Goal: Information Seeking & Learning: Compare options

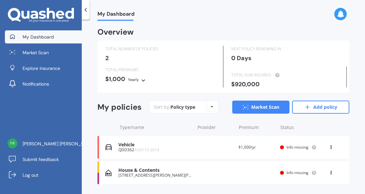
scroll to position [17, 0]
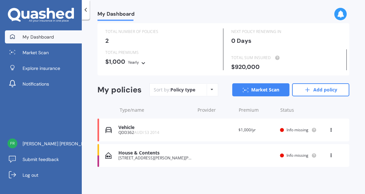
click at [191, 131] on div "Vehicle QDD362 AUDI S3 2014 Renewal date Premium $1,000/yr You are paying Yearl…" at bounding box center [224, 130] width 252 height 23
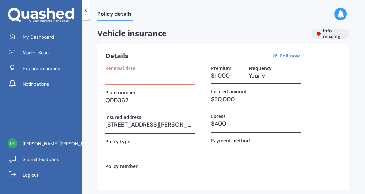
click at [330, 34] on div "Vehicle insurance Info missing" at bounding box center [224, 34] width 252 height 10
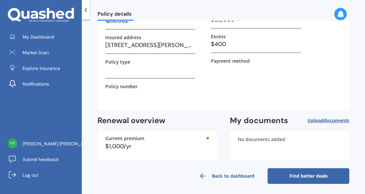
scroll to position [81, 0]
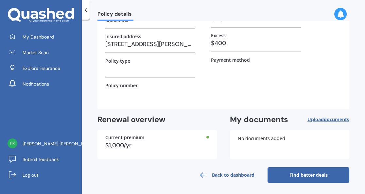
click at [310, 174] on link "Find better deals" at bounding box center [309, 176] width 82 height 16
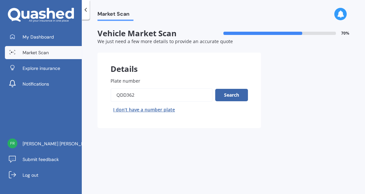
drag, startPoint x: 154, startPoint y: 96, endPoint x: 105, endPoint y: 93, distance: 48.2
click at [105, 93] on div "Plate number Search I don’t have a number plate" at bounding box center [180, 96] width 164 height 64
type input "qmk261"
click at [0, 0] on button "Next" at bounding box center [0, 0] width 0 height 0
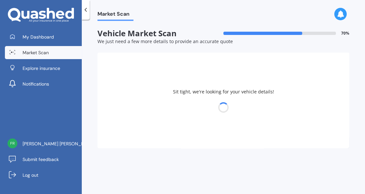
select select "NISSAN"
select select "02"
select select "11"
select select "1964"
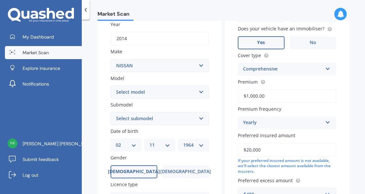
scroll to position [98, 0]
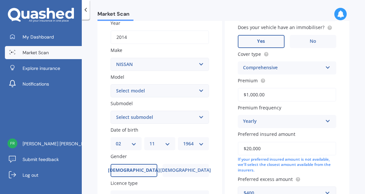
click at [198, 90] on select "Select model 1200 180SX 200SX 300ZX 350Z 370Z Ad Altima ARIYA Atlas Avenir Basa…" at bounding box center [160, 90] width 99 height 13
select select "NOTE"
click at [111, 84] on select "Select model 1200 180SX 200SX 300ZX 350Z 370Z Ad Altima ARIYA Atlas Avenir Basa…" at bounding box center [160, 90] width 99 height 13
click at [133, 143] on select "DD 01 02 03 04 05 06 07 08 09 10 11 12 13 14 15 16 17 18 19 20 21 22 23 24 25 2…" at bounding box center [126, 143] width 21 height 7
select select "27"
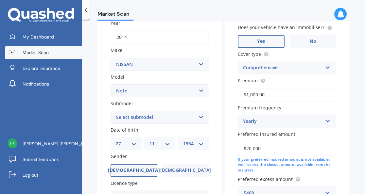
click at [116, 140] on select "DD 01 02 03 04 05 06 07 08 09 10 11 12 13 14 15 16 17 18 19 20 21 22 23 24 25 2…" at bounding box center [126, 143] width 21 height 7
click at [167, 143] on select "MM 01 02 03 04 05 06 07 08 09 10 11 12" at bounding box center [160, 143] width 21 height 7
select select "03"
click at [150, 140] on select "MM 01 02 03 04 05 06 07 08 09 10 11 12" at bounding box center [160, 143] width 21 height 7
click at [200, 143] on select "YYYY 2025 2024 2023 2022 2021 2020 2019 2018 2017 2016 2015 2014 2013 2012 2011…" at bounding box center [193, 143] width 21 height 7
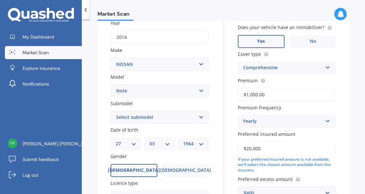
select select "1968"
click at [183, 140] on select "YYYY 2025 2024 2023 2022 2021 2020 2019 2018 2017 2016 2015 2014 2013 2012 2011…" at bounding box center [193, 143] width 21 height 7
click at [181, 168] on span "Female" at bounding box center [186, 171] width 52 height 6
click at [0, 0] on input "Female" at bounding box center [0, 0] width 0 height 0
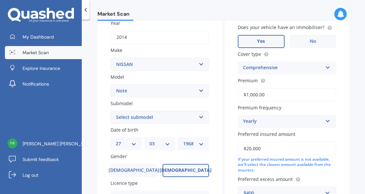
scroll to position [190, 0]
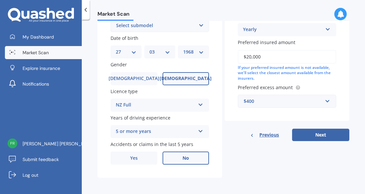
click at [189, 160] on label "No" at bounding box center [186, 158] width 47 height 13
click at [0, 0] on input "No" at bounding box center [0, 0] width 0 height 0
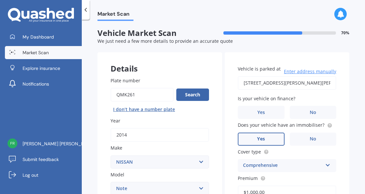
scroll to position [0, 0]
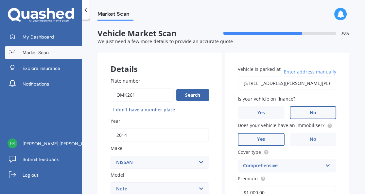
click at [315, 112] on label "No" at bounding box center [313, 112] width 47 height 13
click at [0, 0] on input "No" at bounding box center [0, 0] width 0 height 0
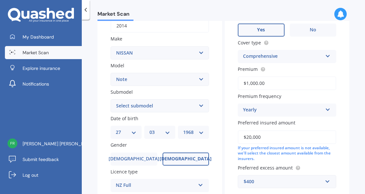
scroll to position [98, 0]
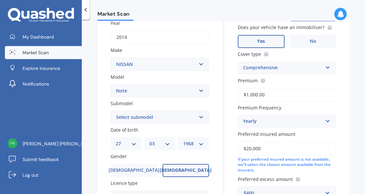
click at [325, 67] on icon at bounding box center [328, 66] width 6 height 5
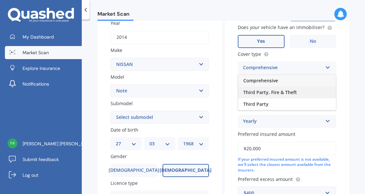
click at [304, 92] on div "Third Party, Fire & Theft" at bounding box center [287, 93] width 98 height 12
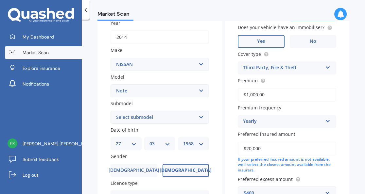
click at [301, 93] on input "$1,000.00" at bounding box center [287, 95] width 99 height 14
click at [325, 119] on icon at bounding box center [328, 120] width 6 height 5
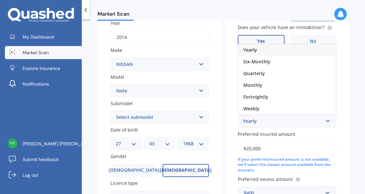
click at [325, 119] on icon at bounding box center [328, 120] width 6 height 5
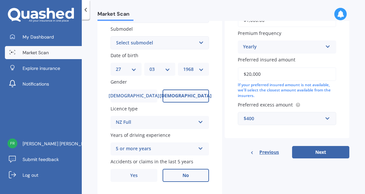
scroll to position [190, 0]
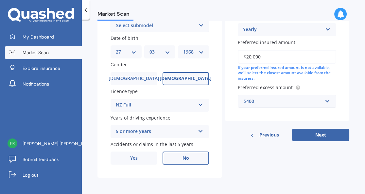
drag, startPoint x: 267, startPoint y: 56, endPoint x: 224, endPoint y: 56, distance: 43.2
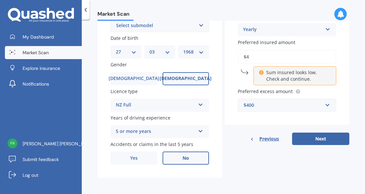
type input "$4,000"
click at [324, 138] on button "Next" at bounding box center [320, 139] width 57 height 12
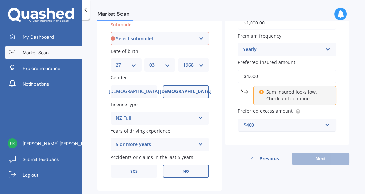
click at [199, 37] on select "Select submodel (All) E-Power Hatchback Non Turbo Station Wagon turbo" at bounding box center [160, 38] width 99 height 13
select select "HATCHBACK NON TURBO"
click at [111, 32] on select "Select submodel (All) E-Power Hatchback Non Turbo Station Wagon turbo" at bounding box center [160, 38] width 99 height 13
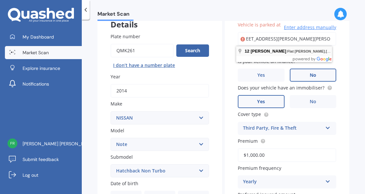
scroll to position [0, 0]
type input "12 Heidi Crescent, Flat Bush, Auckland 2016"
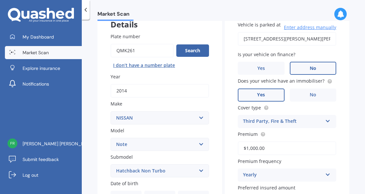
scroll to position [190, 0]
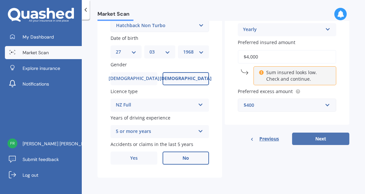
click at [323, 140] on button "Next" at bounding box center [320, 139] width 57 height 12
select select "27"
select select "03"
select select "1968"
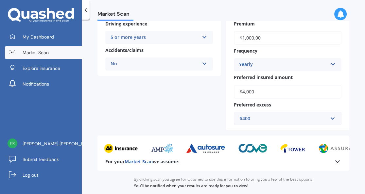
scroll to position [196, 0]
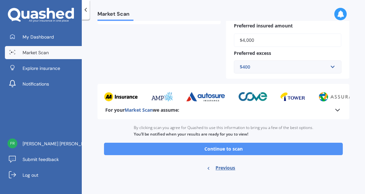
click at [241, 149] on button "Continue to scan" at bounding box center [223, 149] width 239 height 12
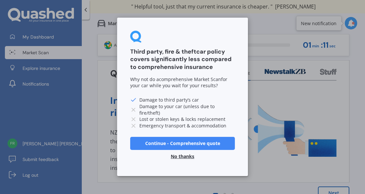
click at [209, 141] on button "Continue - Comprehensive quote" at bounding box center [182, 143] width 105 height 13
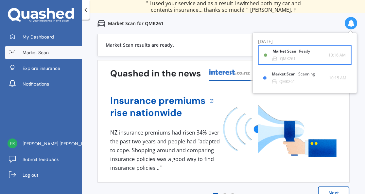
click at [285, 51] on b "Market Scan" at bounding box center [286, 51] width 27 height 5
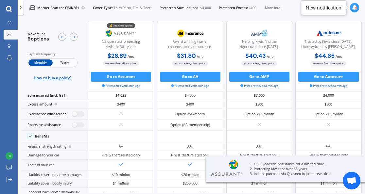
click at [63, 63] on span "Yearly" at bounding box center [65, 63] width 24 height 7
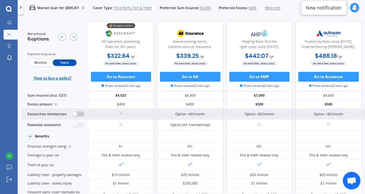
click at [75, 116] on label at bounding box center [78, 114] width 12 height 5
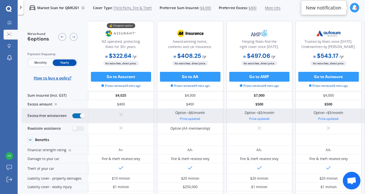
click at [79, 116] on label at bounding box center [78, 116] width 12 height 5
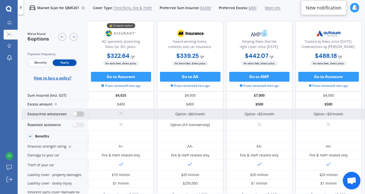
click at [79, 116] on label at bounding box center [78, 114] width 12 height 5
radio input "true"
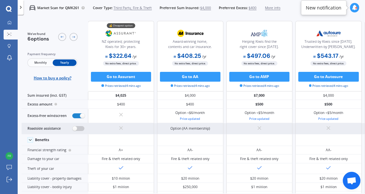
click at [76, 127] on label at bounding box center [78, 128] width 12 height 5
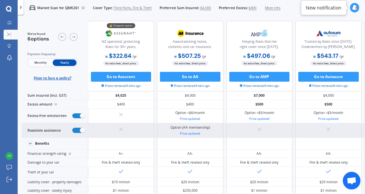
click at [76, 127] on div "Roadside assistance" at bounding box center [55, 130] width 66 height 15
click at [78, 129] on label at bounding box center [78, 130] width 12 height 5
radio input "false"
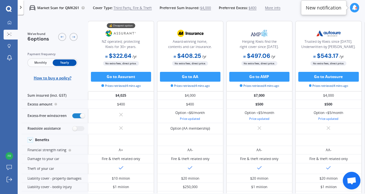
click at [352, 7] on icon at bounding box center [355, 8] width 6 height 6
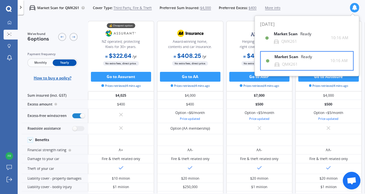
click at [289, 56] on b "Market Scan" at bounding box center [288, 57] width 27 height 5
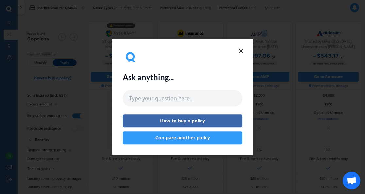
click at [243, 48] on icon at bounding box center [241, 51] width 8 height 8
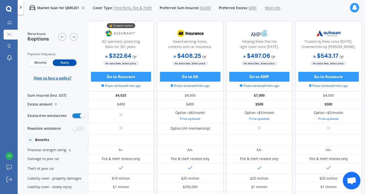
click at [353, 8] on icon at bounding box center [355, 8] width 6 height 6
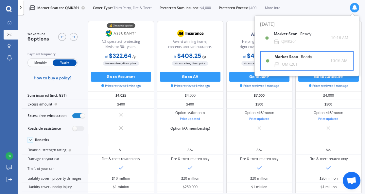
click at [282, 56] on b "Market Scan" at bounding box center [288, 57] width 27 height 5
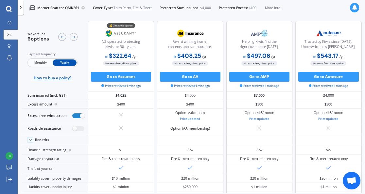
click at [73, 32] on div at bounding box center [67, 37] width 19 height 10
click at [74, 36] on icon at bounding box center [74, 37] width 4 height 4
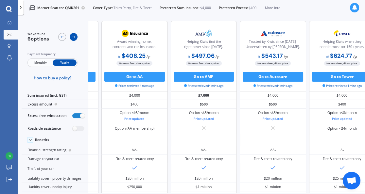
scroll to position [0, 88]
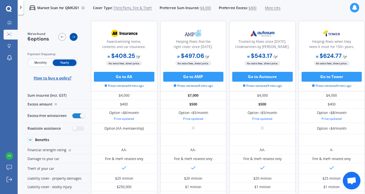
click at [74, 36] on icon at bounding box center [74, 37] width 4 height 4
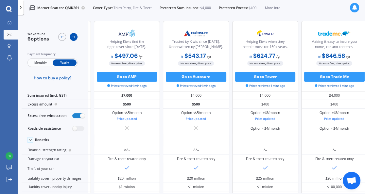
click at [74, 36] on icon at bounding box center [74, 37] width 4 height 4
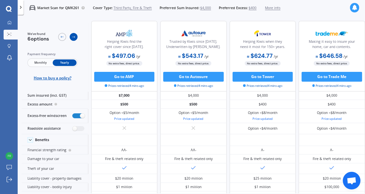
click at [74, 36] on icon at bounding box center [74, 37] width 4 height 4
click at [63, 37] on icon at bounding box center [62, 37] width 3 height 2
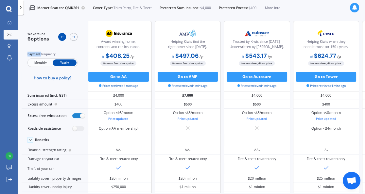
click at [63, 37] on icon at bounding box center [62, 37] width 3 height 2
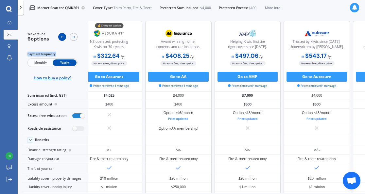
click at [63, 37] on icon at bounding box center [62, 37] width 3 height 2
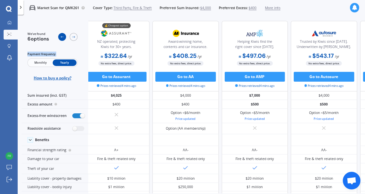
scroll to position [0, 0]
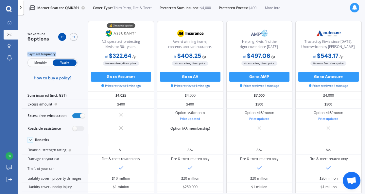
click at [63, 37] on icon at bounding box center [62, 37] width 3 height 2
click at [127, 8] on span "Third Party, Fire & Theft" at bounding box center [133, 8] width 38 height 5
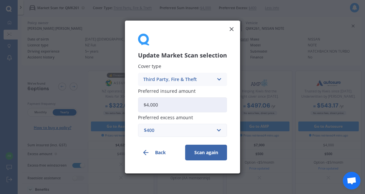
click at [231, 29] on line at bounding box center [231, 29] width 3 height 3
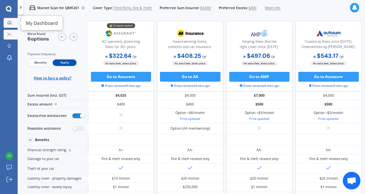
click at [11, 23] on div at bounding box center [10, 23] width 8 height 5
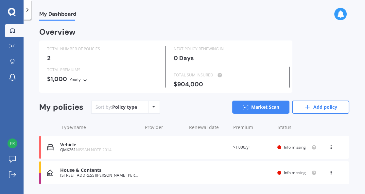
scroll to position [17, 0]
